Goal: Task Accomplishment & Management: Use online tool/utility

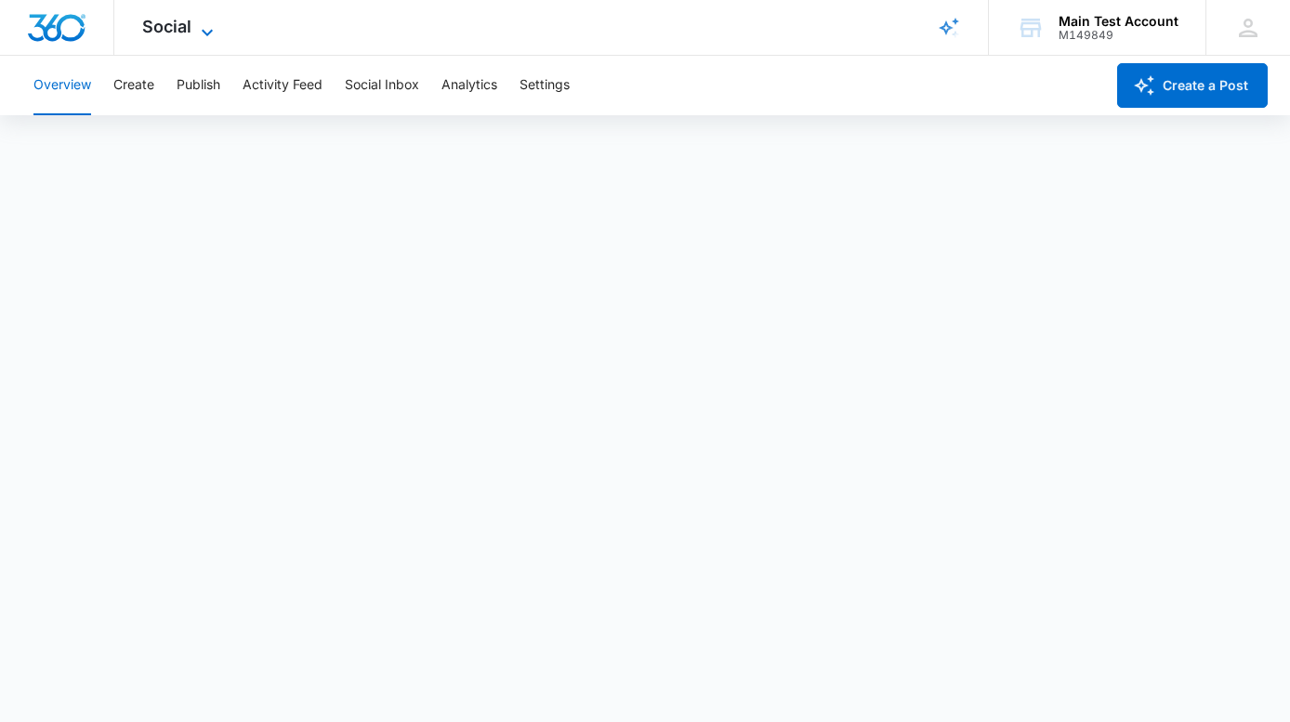
click at [186, 22] on span "Social" at bounding box center [166, 27] width 49 height 20
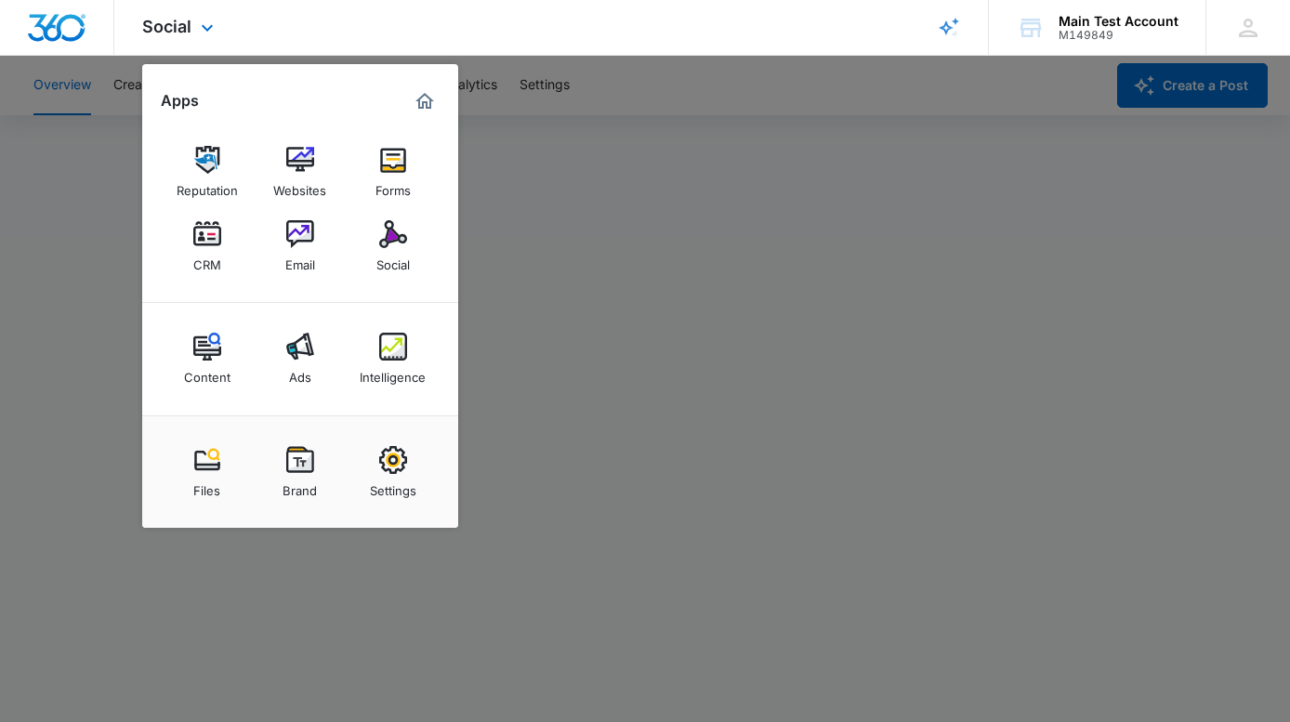
click at [301, 20] on div "Social Apps Reputation Websites Forms CRM Email Social Content Ads Intelligence…" at bounding box center [645, 28] width 1290 height 56
click at [720, 115] on div at bounding box center [645, 361] width 1290 height 722
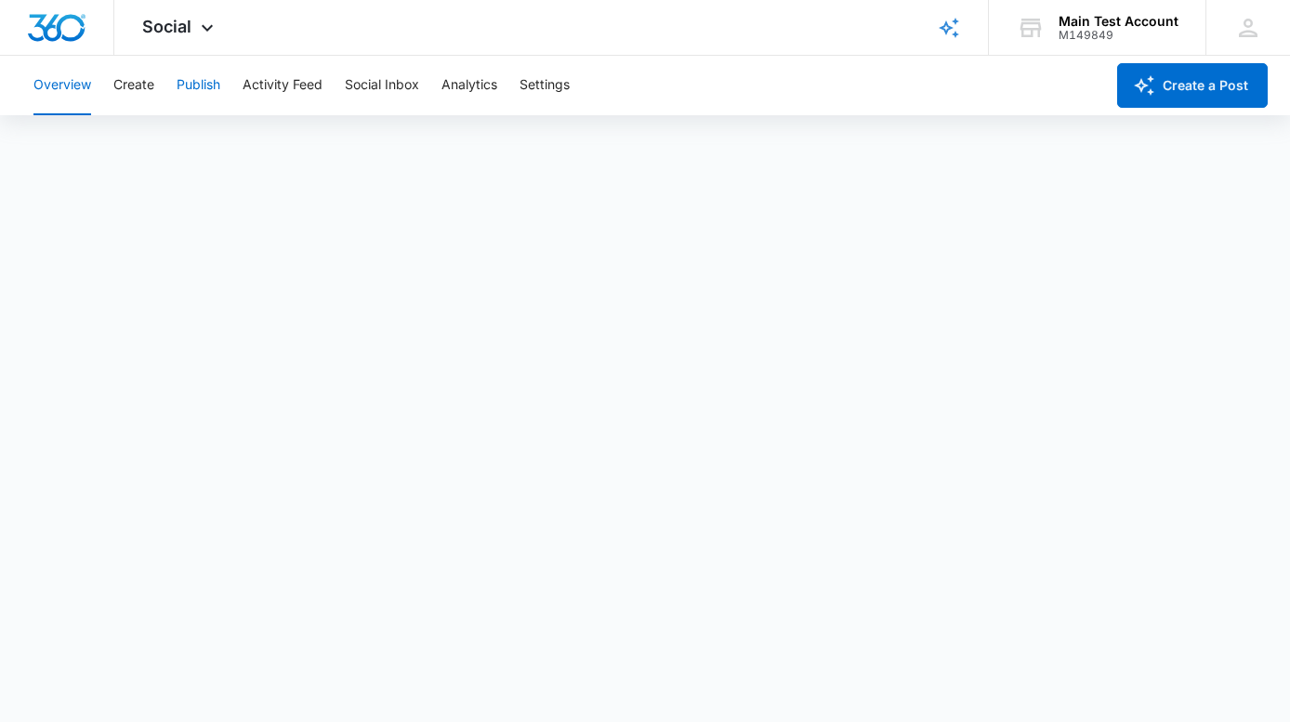
click at [217, 74] on button "Publish" at bounding box center [199, 86] width 44 height 60
